Goal: Find specific page/section

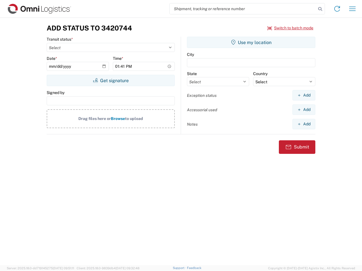
click at [243, 9] on input "search" at bounding box center [243, 8] width 146 height 11
click at [320, 9] on icon at bounding box center [320, 9] width 8 height 8
click at [337, 9] on icon at bounding box center [336, 8] width 9 height 9
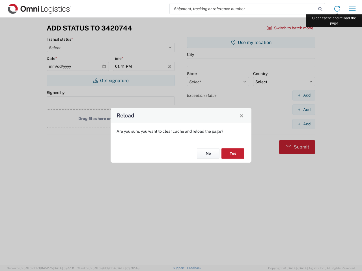
click at [352, 9] on div "Reload Are you sure, you want to clear cache and reload the page? No Yes" at bounding box center [181, 135] width 362 height 271
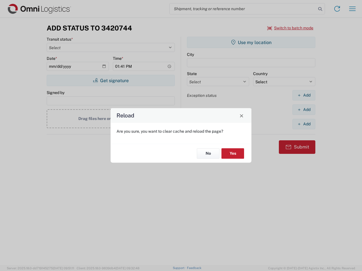
click at [290, 28] on div "Reload Are you sure, you want to clear cache and reload the page? No Yes" at bounding box center [181, 135] width 362 height 271
click at [111, 81] on div "Reload Are you sure, you want to clear cache and reload the page? No Yes" at bounding box center [181, 135] width 362 height 271
click at [251, 42] on div "Reload Are you sure, you want to clear cache and reload the page? No Yes" at bounding box center [181, 135] width 362 height 271
click at [304, 95] on div "Reload Are you sure, you want to clear cache and reload the page? No Yes" at bounding box center [181, 135] width 362 height 271
click at [304, 110] on div "Reload Are you sure, you want to clear cache and reload the page? No Yes" at bounding box center [181, 135] width 362 height 271
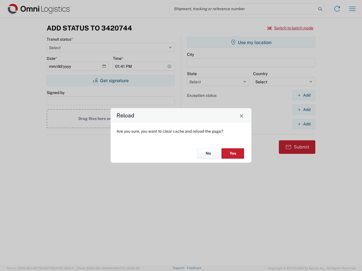
click at [304, 124] on div "Reload Are you sure, you want to clear cache and reload the page? No Yes" at bounding box center [181, 135] width 362 height 271
